Goal: Task Accomplishment & Management: Complete application form

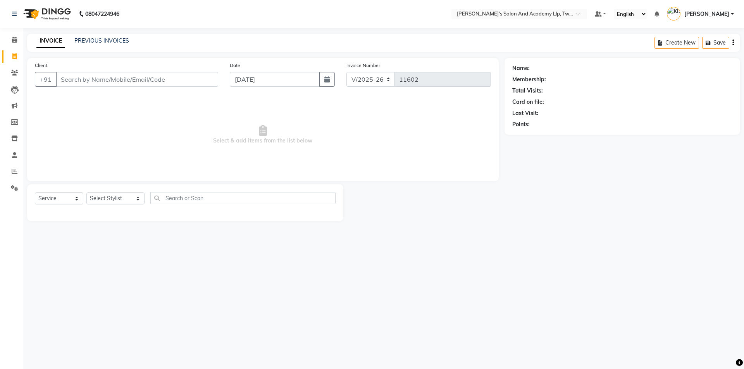
select select "6985"
select select "service"
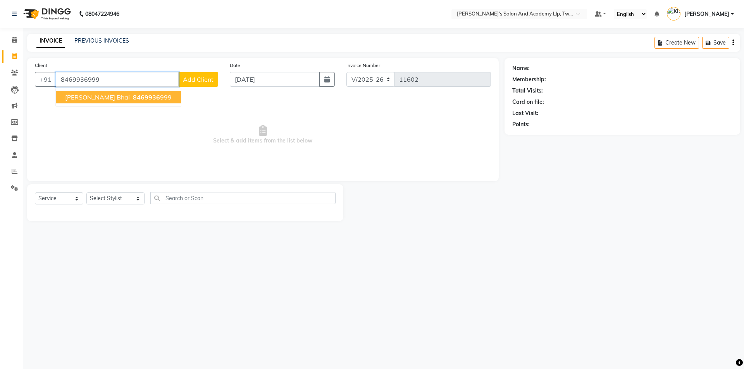
type input "8469936999"
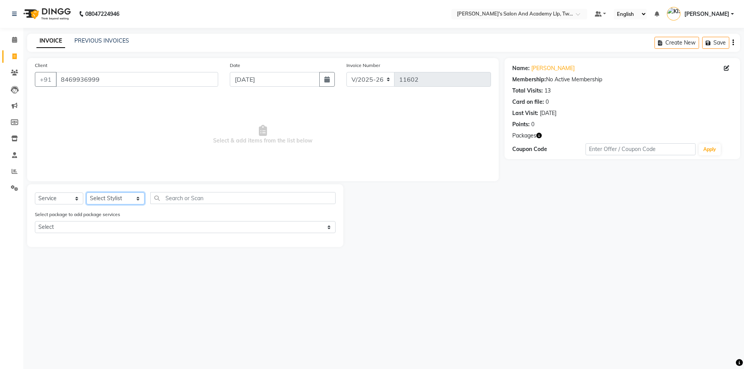
click at [101, 196] on select "Select Stylist [PERSON_NAME] [PERSON_NAME] [PERSON_NAME] [PERSON_NAME] [PERSON_…" at bounding box center [115, 198] width 58 height 12
select select "65231"
click at [86, 192] on select "Select Stylist [PERSON_NAME] [PERSON_NAME] [PERSON_NAME] [PERSON_NAME] [PERSON_…" at bounding box center [115, 198] width 58 height 12
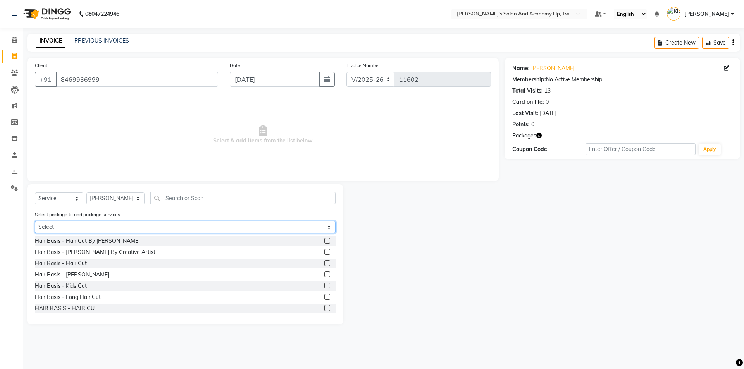
drag, startPoint x: 130, startPoint y: 227, endPoint x: 126, endPoint y: 233, distance: 6.7
click at [129, 228] on select "Select UNIVERSITY [PERSON_NAME] PAY 5 & GET 1 FREE UNIVERSITY HAIR CUT PAY 5 AN…" at bounding box center [185, 227] width 301 height 12
select select "2: Object"
click at [35, 221] on select "Select UNIVERSITY [PERSON_NAME] PAY 5 & GET 1 FREE UNIVERSITY HAIR CUT PAY 5 AN…" at bounding box center [185, 227] width 301 height 12
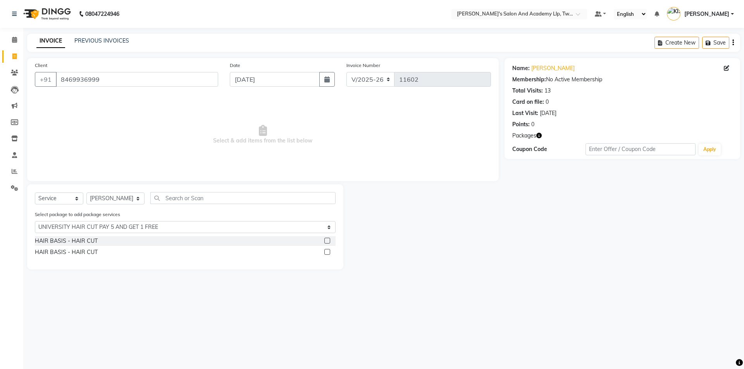
click at [329, 240] on label at bounding box center [327, 241] width 6 height 6
click at [329, 240] on input "checkbox" at bounding box center [326, 241] width 5 height 5
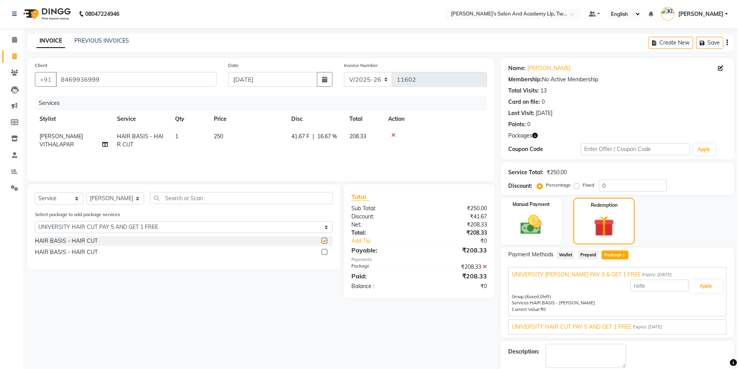
checkbox input "false"
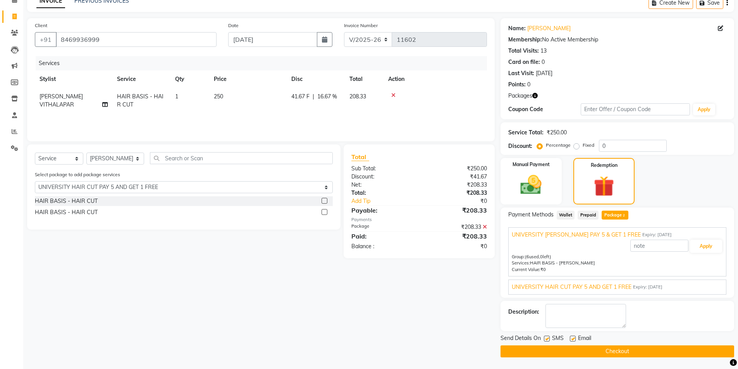
click at [534, 285] on span "UNIVERSITY HAIR CUT PAY 5 AND GET 1 FREE" at bounding box center [572, 287] width 120 height 8
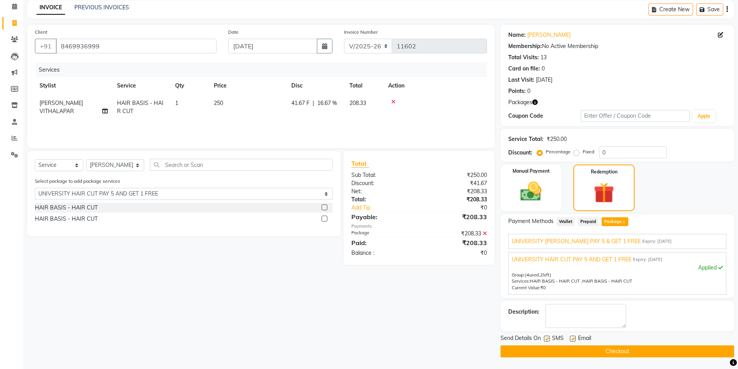
scroll to position [33, 0]
click at [117, 192] on select "Select UNIVERSITY [PERSON_NAME] PAY 5 & GET 1 FREE UNIVERSITY HAIR CUT PAY 5 AN…" at bounding box center [184, 194] width 298 height 12
select select "0: undefined"
click at [35, 188] on select "Select UNIVERSITY [PERSON_NAME] PAY 5 & GET 1 FREE UNIVERSITY HAIR CUT PAY 5 AN…" at bounding box center [184, 194] width 298 height 12
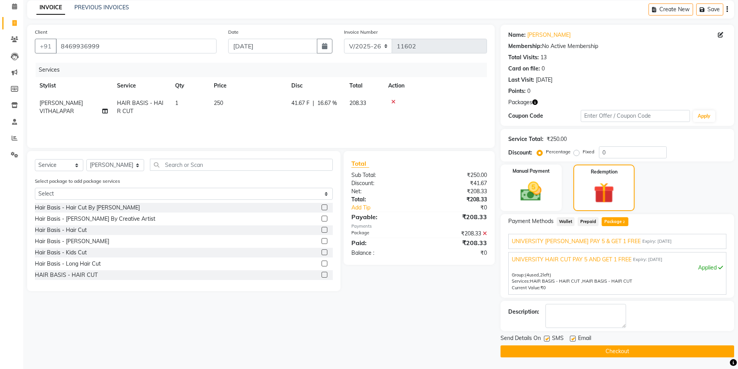
click at [572, 338] on label at bounding box center [573, 339] width 6 height 6
click at [572, 338] on input "checkbox" at bounding box center [572, 339] width 5 height 5
checkbox input "false"
click at [548, 341] on label at bounding box center [547, 339] width 6 height 6
click at [548, 341] on input "checkbox" at bounding box center [546, 339] width 5 height 5
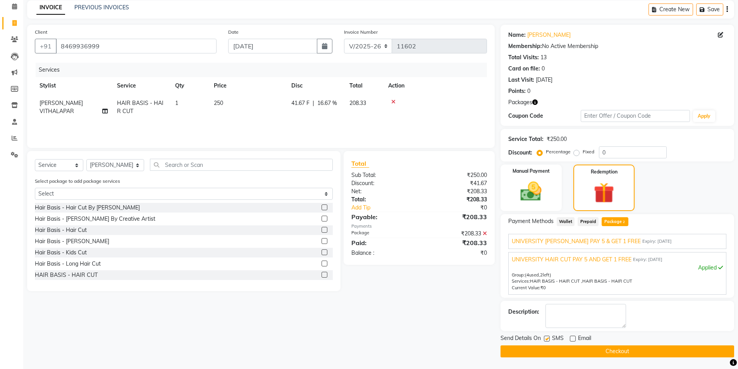
checkbox input "false"
click at [555, 352] on button "Checkout" at bounding box center [617, 351] width 234 height 12
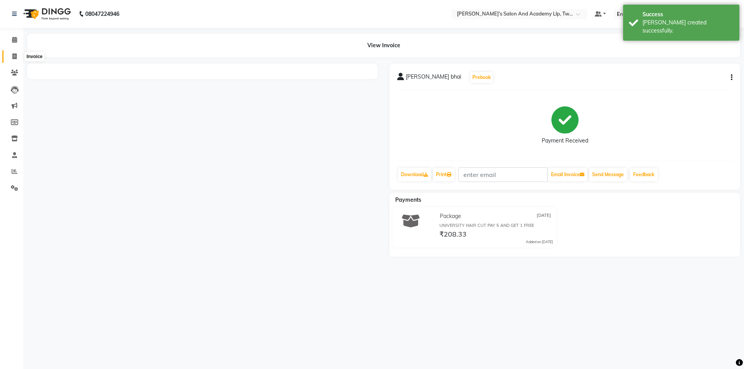
click at [14, 53] on icon at bounding box center [14, 56] width 4 height 6
select select "service"
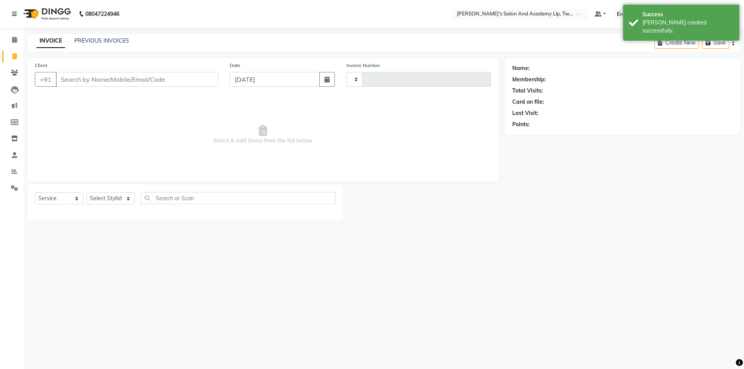
type input "11603"
select select "6985"
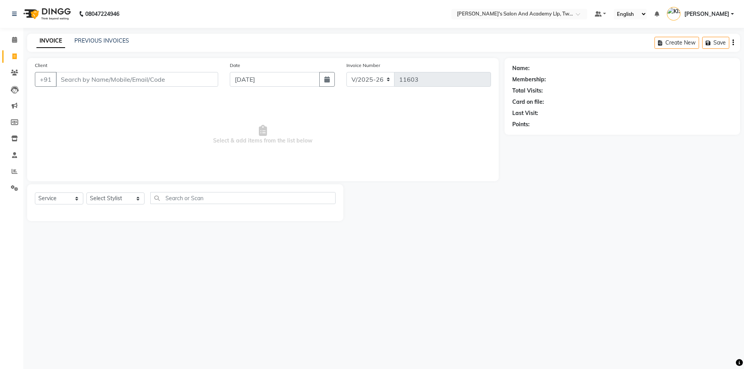
click at [14, 54] on icon at bounding box center [14, 56] width 4 height 6
select select "service"
type input "11603"
select select "6985"
